Goal: Task Accomplishment & Management: Use online tool/utility

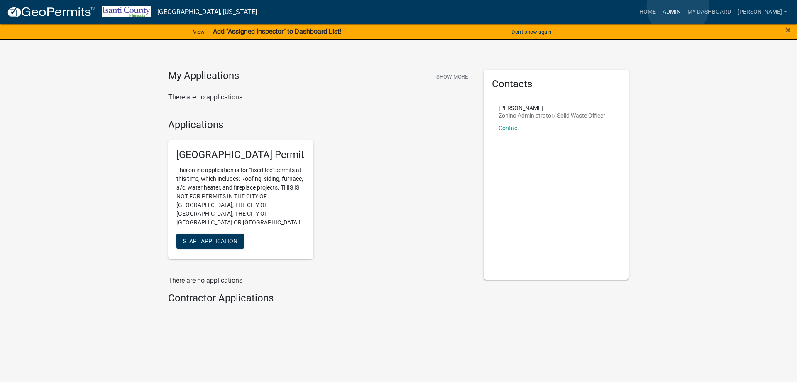
click at [678, 8] on link "Admin" at bounding box center [671, 12] width 25 height 16
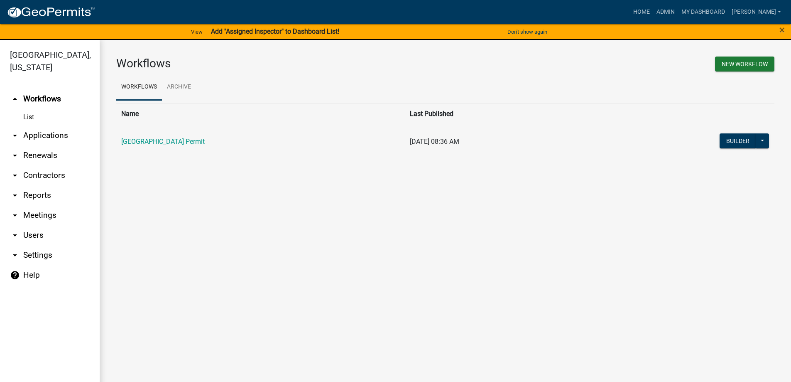
click at [207, 144] on td "[GEOGRAPHIC_DATA] Permit" at bounding box center [260, 142] width 289 height 36
click at [201, 141] on link "[GEOGRAPHIC_DATA] Permit" at bounding box center [162, 141] width 83 height 8
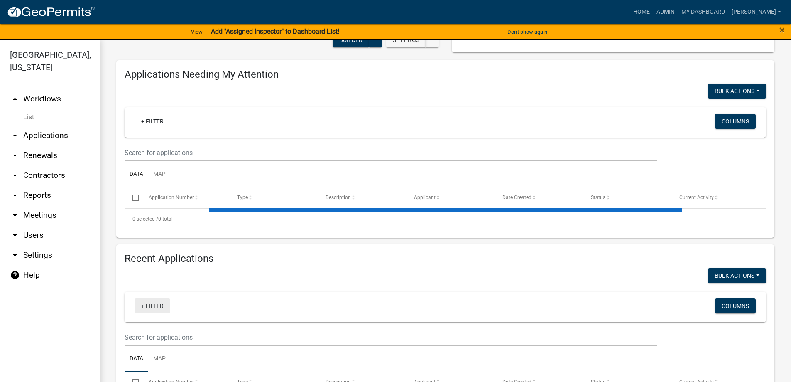
scroll to position [83, 0]
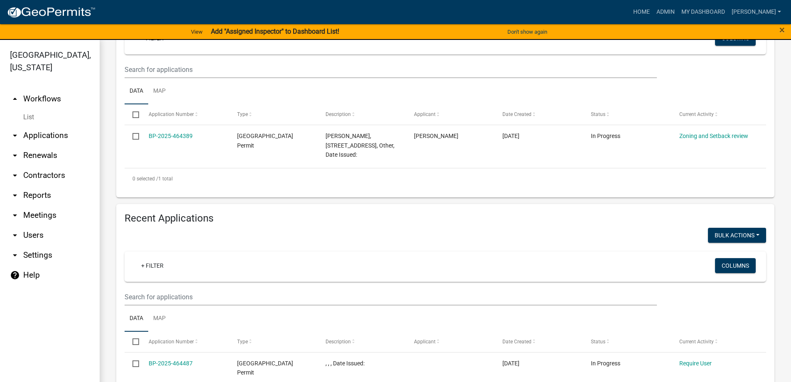
scroll to position [166, 0]
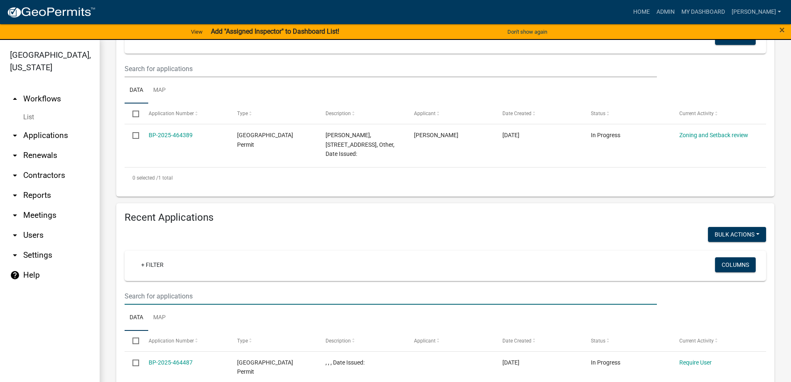
click at [164, 296] on input "text" at bounding box center [391, 295] width 532 height 17
type input "25706"
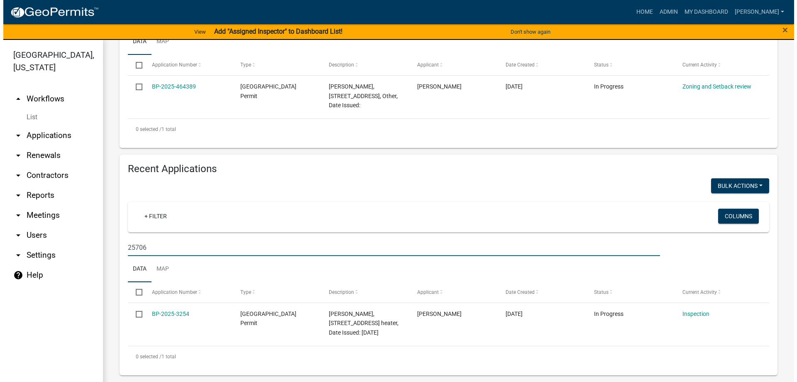
scroll to position [224, 0]
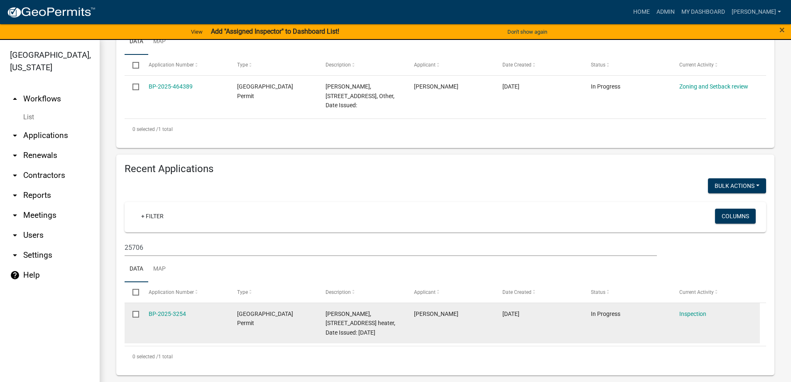
click at [164, 309] on div "BP-2025-3254" at bounding box center [185, 314] width 73 height 10
click at [163, 310] on link "BP-2025-3254" at bounding box center [167, 313] width 37 height 7
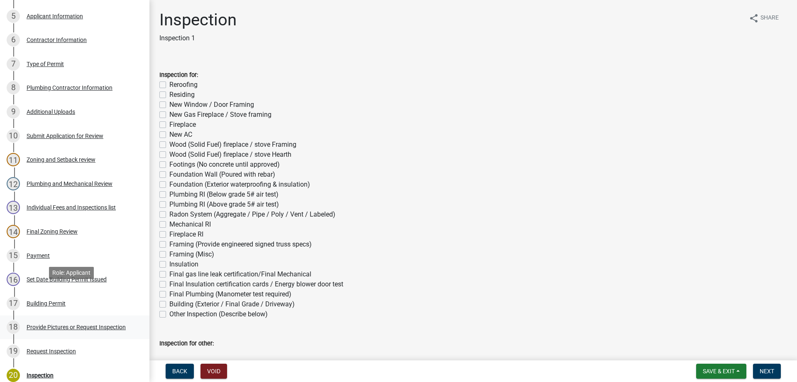
scroll to position [249, 0]
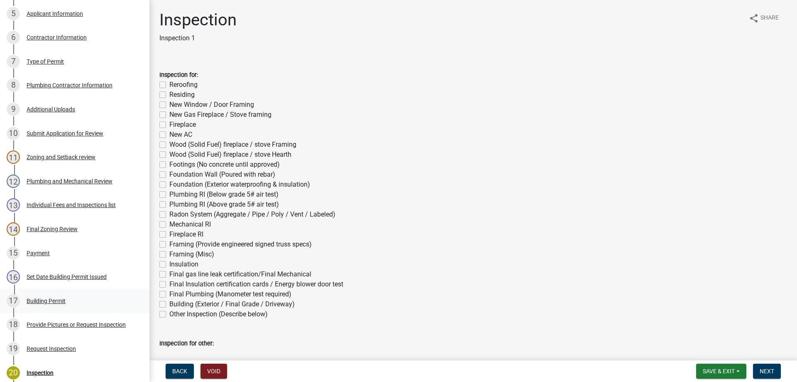
click at [47, 298] on div "Building Permit" at bounding box center [46, 301] width 39 height 6
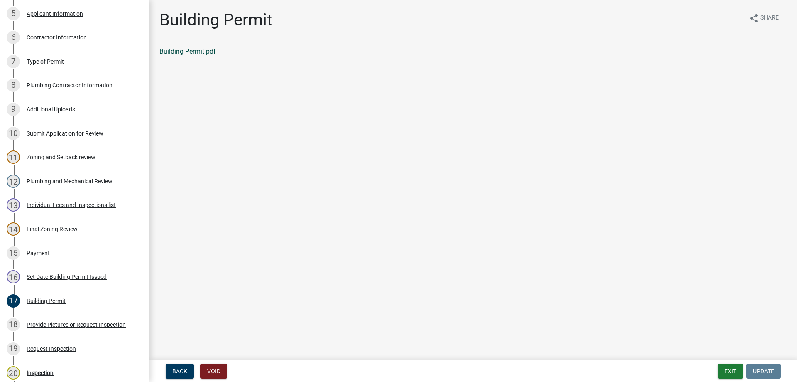
click at [199, 51] on link "Building Permit.pdf" at bounding box center [187, 51] width 56 height 8
